Goal: Information Seeking & Learning: Learn about a topic

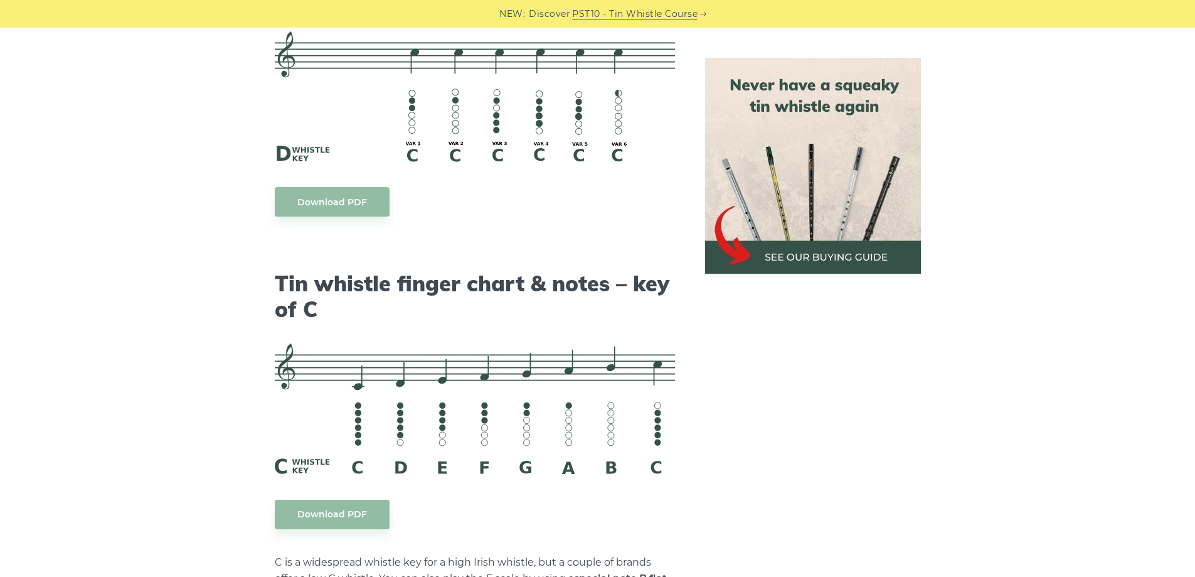
scroll to position [2887, 0]
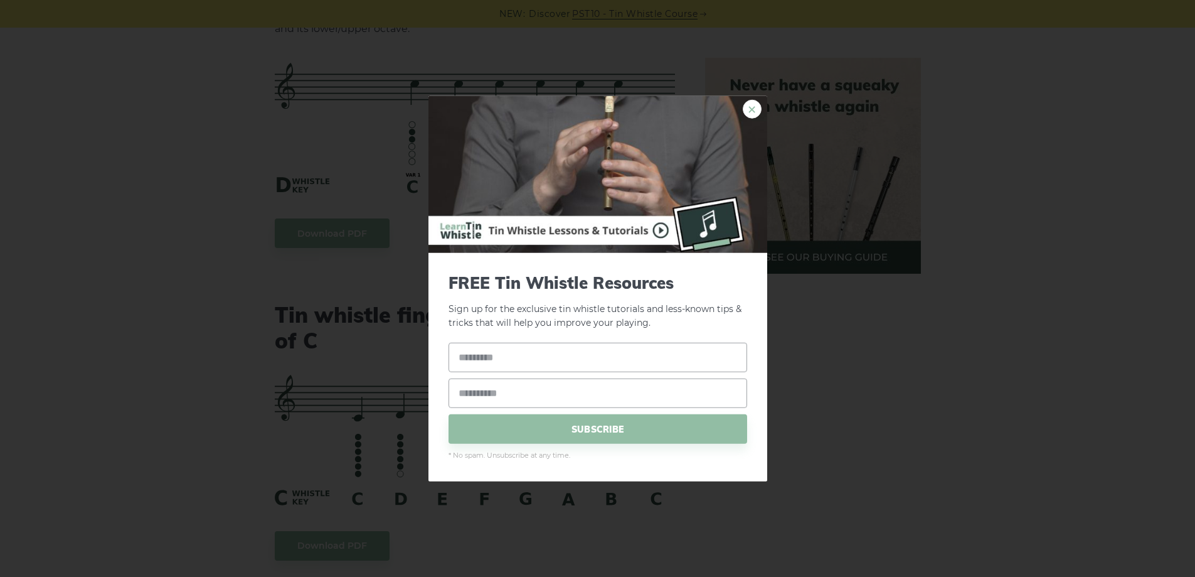
click at [755, 111] on link "×" at bounding box center [752, 108] width 19 height 19
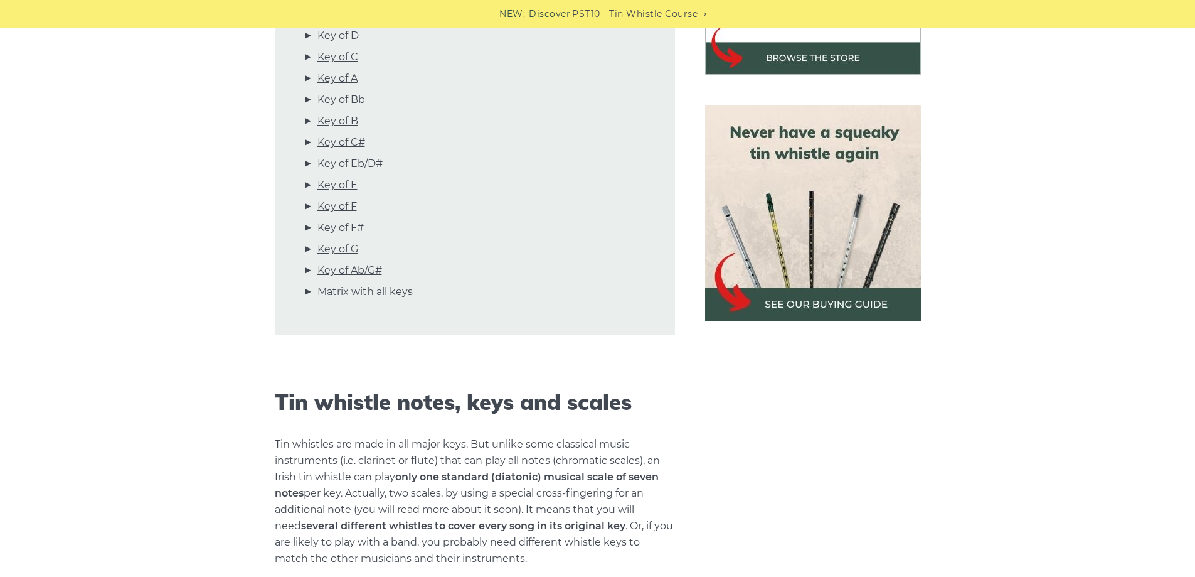
scroll to position [502, 0]
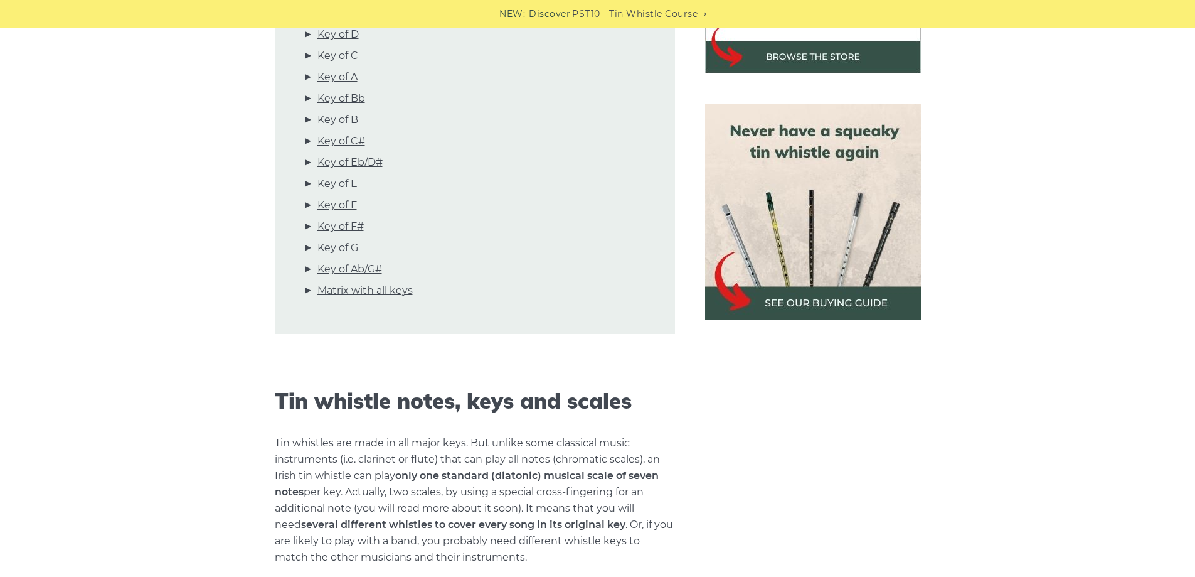
click at [819, 303] on img at bounding box center [813, 212] width 216 height 216
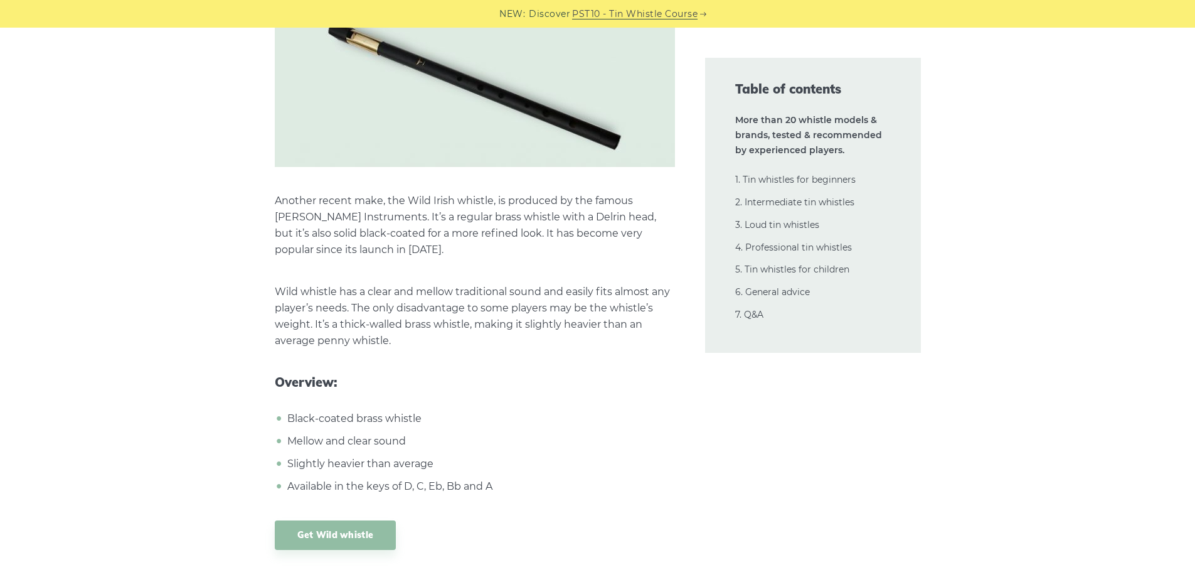
scroll to position [10229, 0]
click at [328, 519] on link "Get Wild whistle" at bounding box center [336, 533] width 122 height 29
